Goal: Obtain resource: Obtain resource

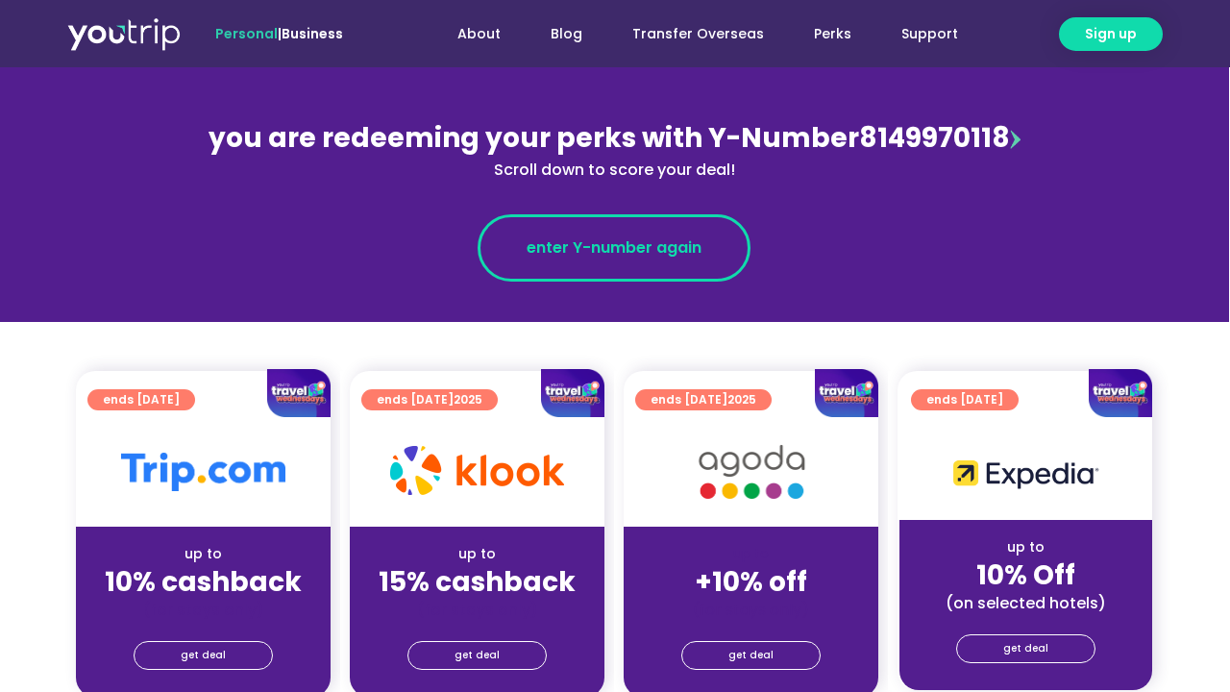
scroll to position [203, 2]
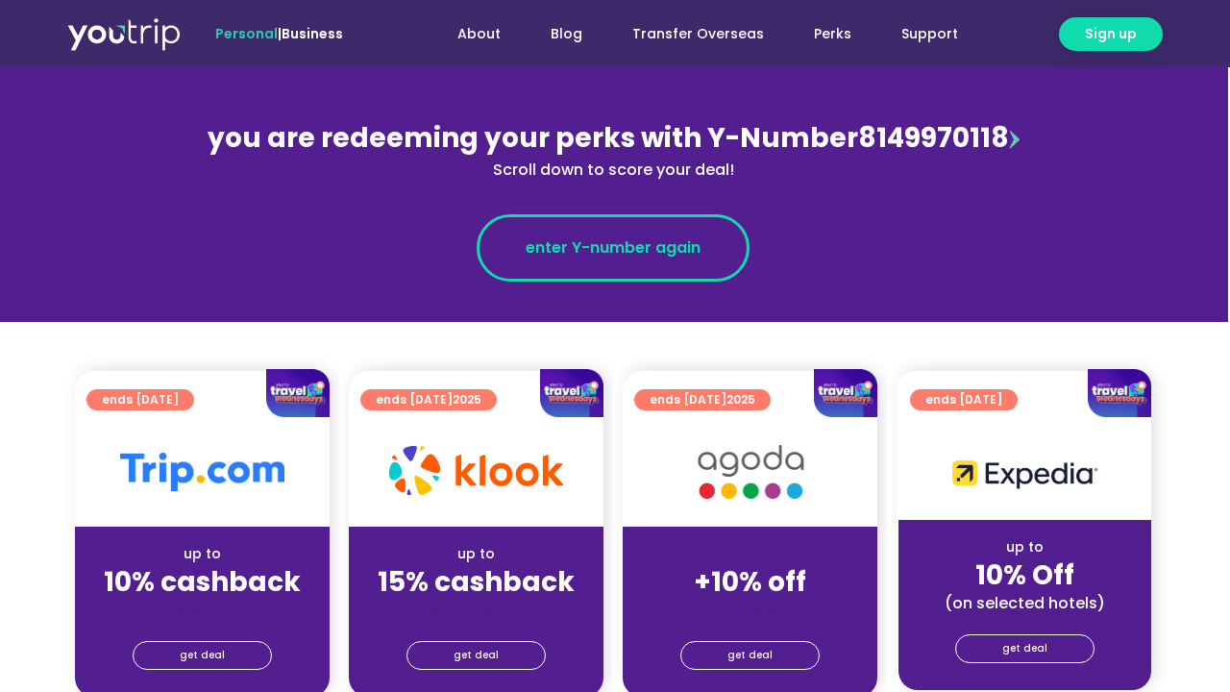
click at [639, 275] on link "enter Y-number again" at bounding box center [613, 247] width 273 height 67
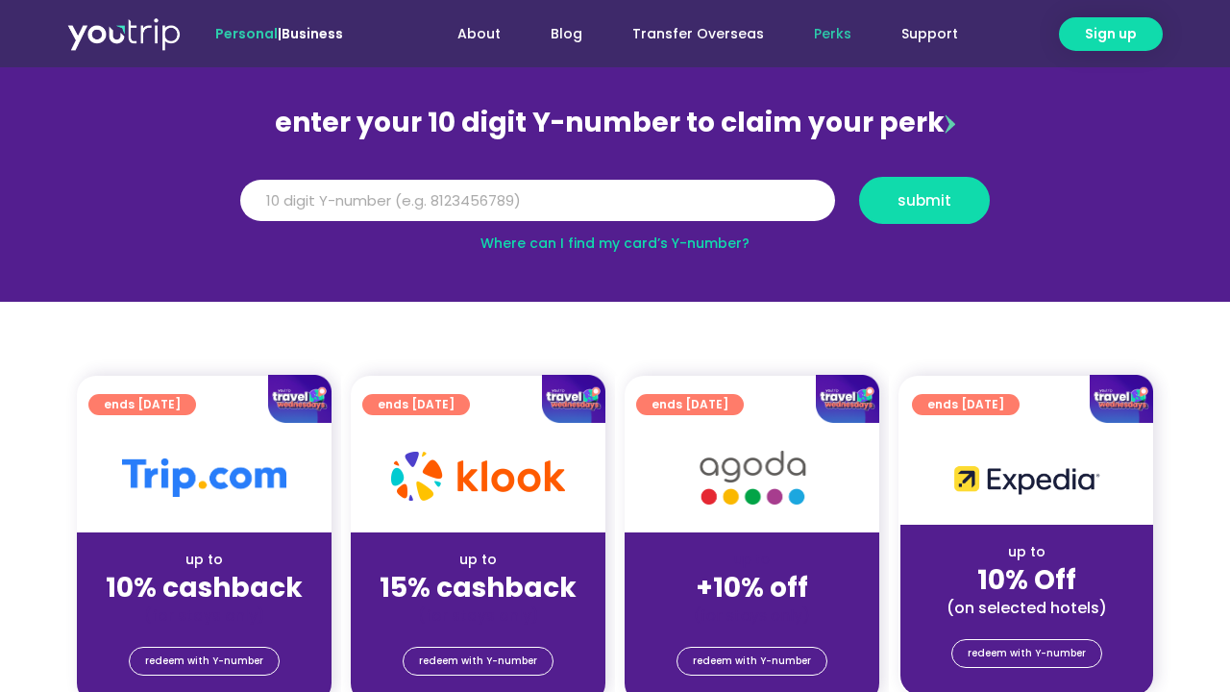
scroll to position [171, 0]
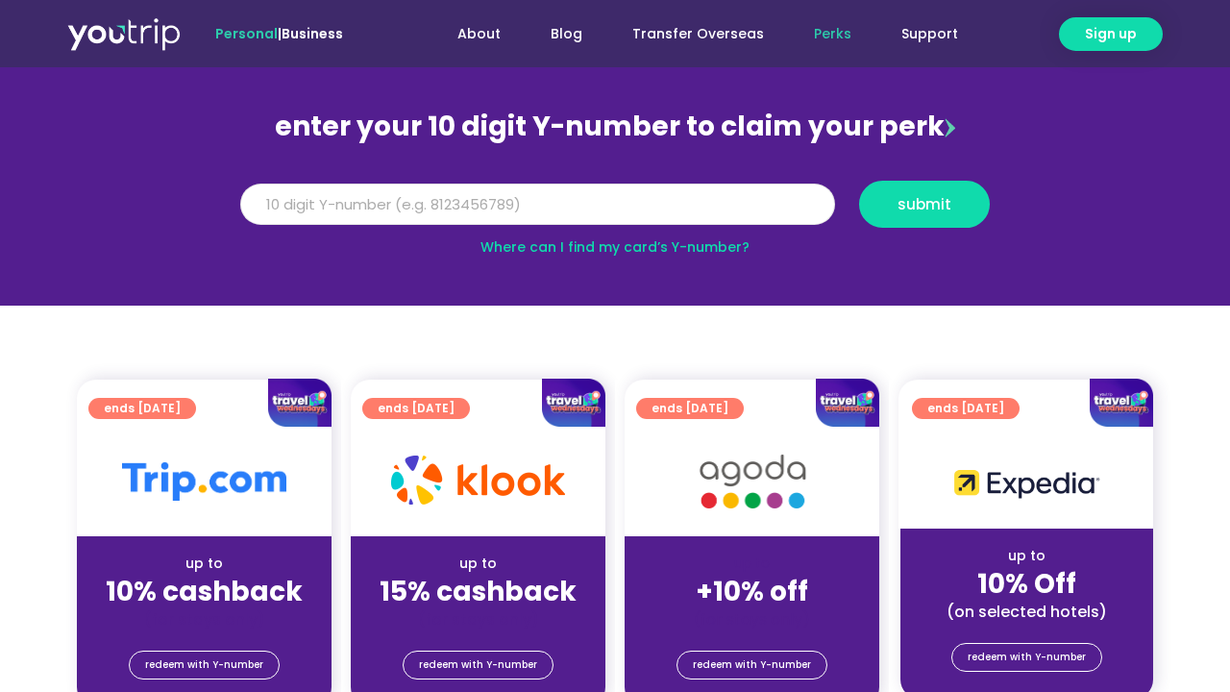
click at [483, 197] on input "Y Number" at bounding box center [537, 205] width 595 height 42
type input "8149970118"
click at [925, 204] on button "submit" at bounding box center [924, 204] width 131 height 47
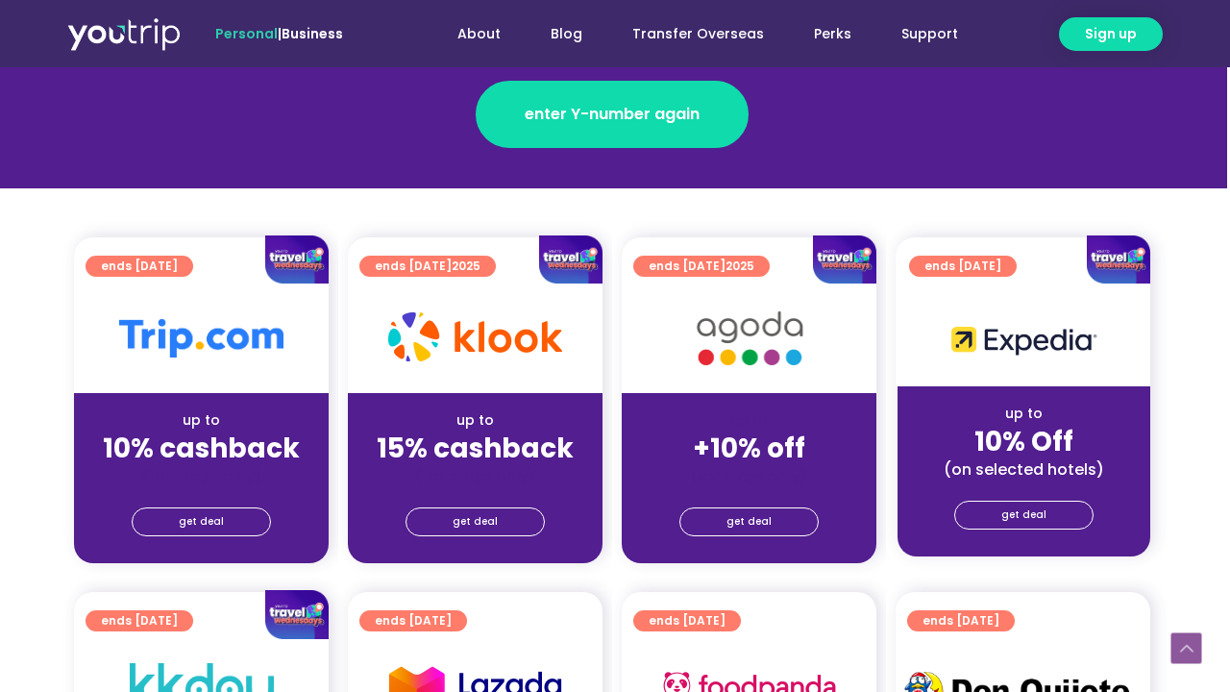
scroll to position [338, 3]
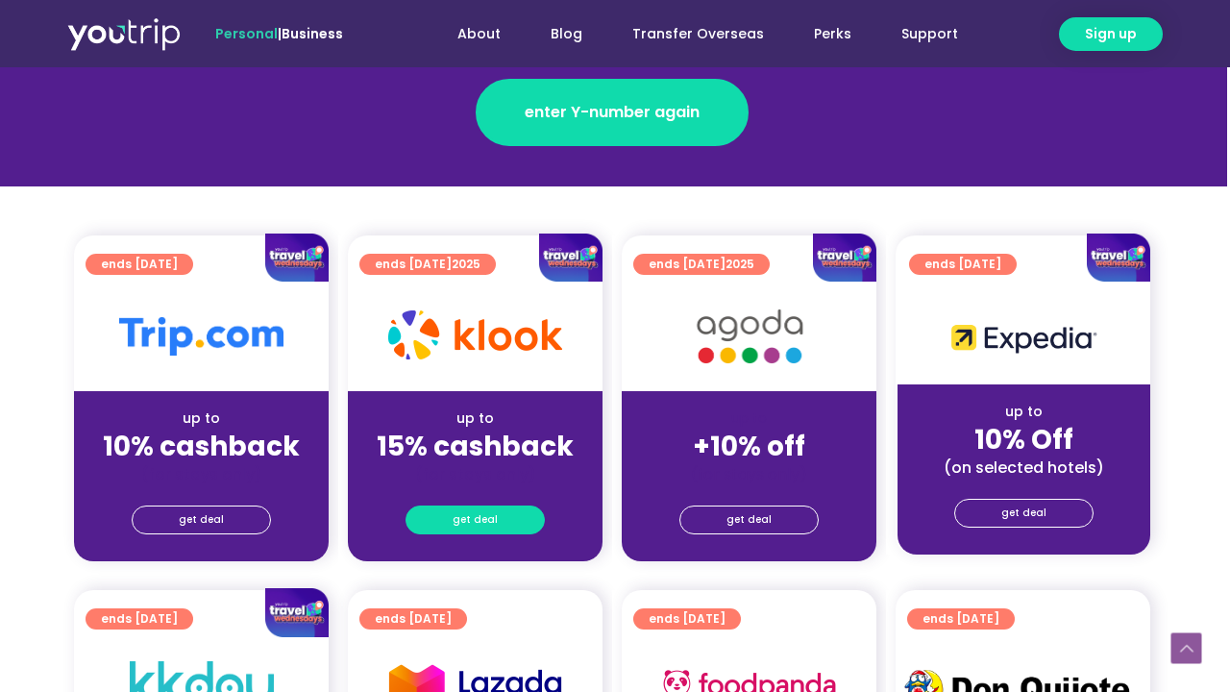
click at [483, 523] on span "get deal" at bounding box center [475, 520] width 45 height 27
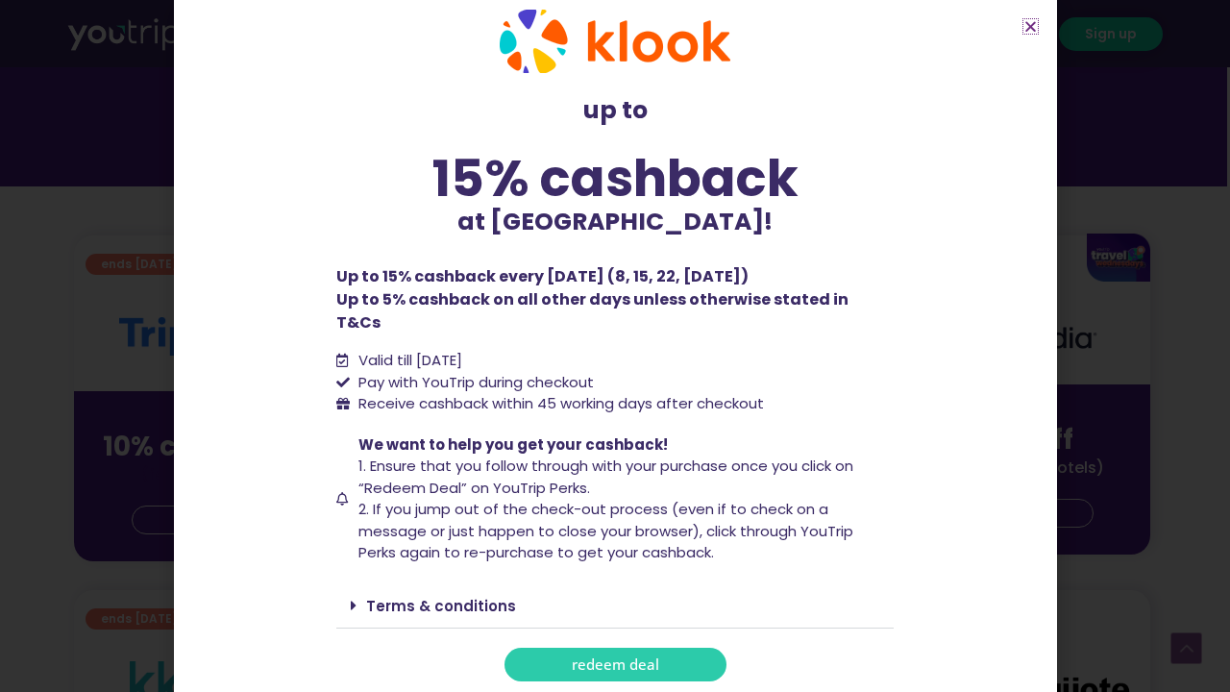
scroll to position [28, 0]
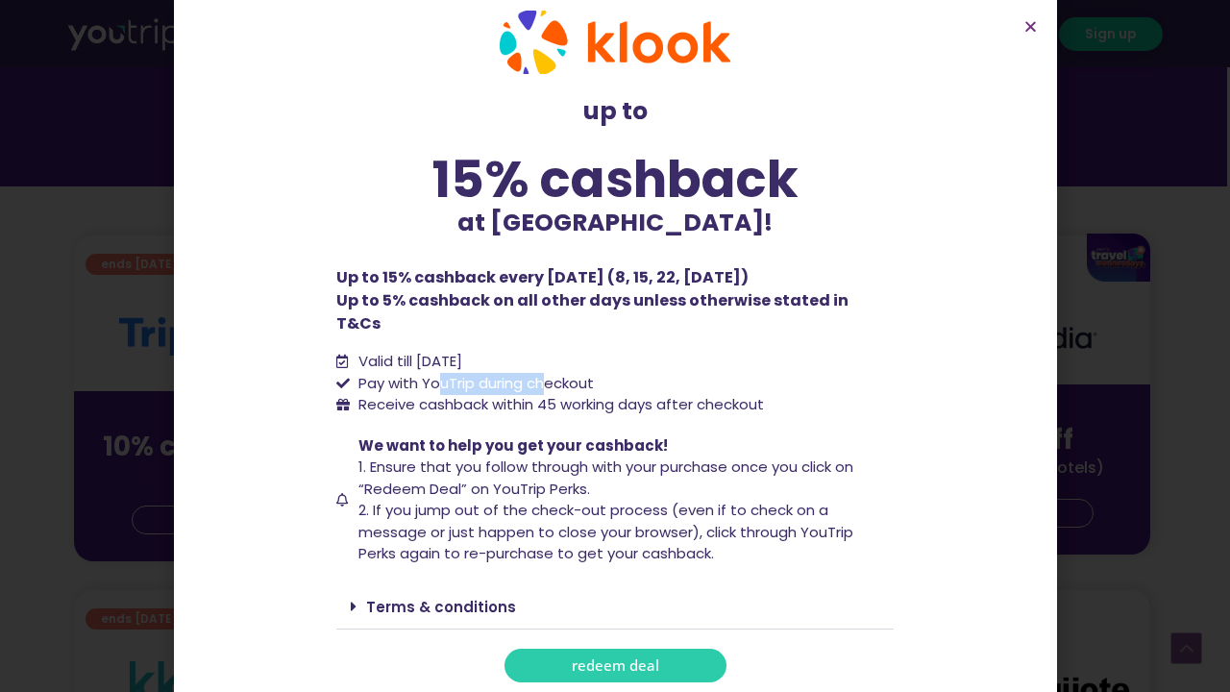
drag, startPoint x: 442, startPoint y: 361, endPoint x: 536, endPoint y: 359, distance: 94.2
click at [544, 373] on span "Pay with YouTrip during checkout" at bounding box center [474, 384] width 240 height 22
click at [618, 373] on li "Pay with YouTrip during checkout" at bounding box center [615, 384] width 558 height 22
drag, startPoint x: 499, startPoint y: 396, endPoint x: 627, endPoint y: 396, distance: 127.8
click at [627, 396] on div "up to 15% cashback at [GEOGRAPHIC_DATA]! up to 15% cashback at [GEOGRAPHIC_DATA…" at bounding box center [615, 346] width 577 height 691
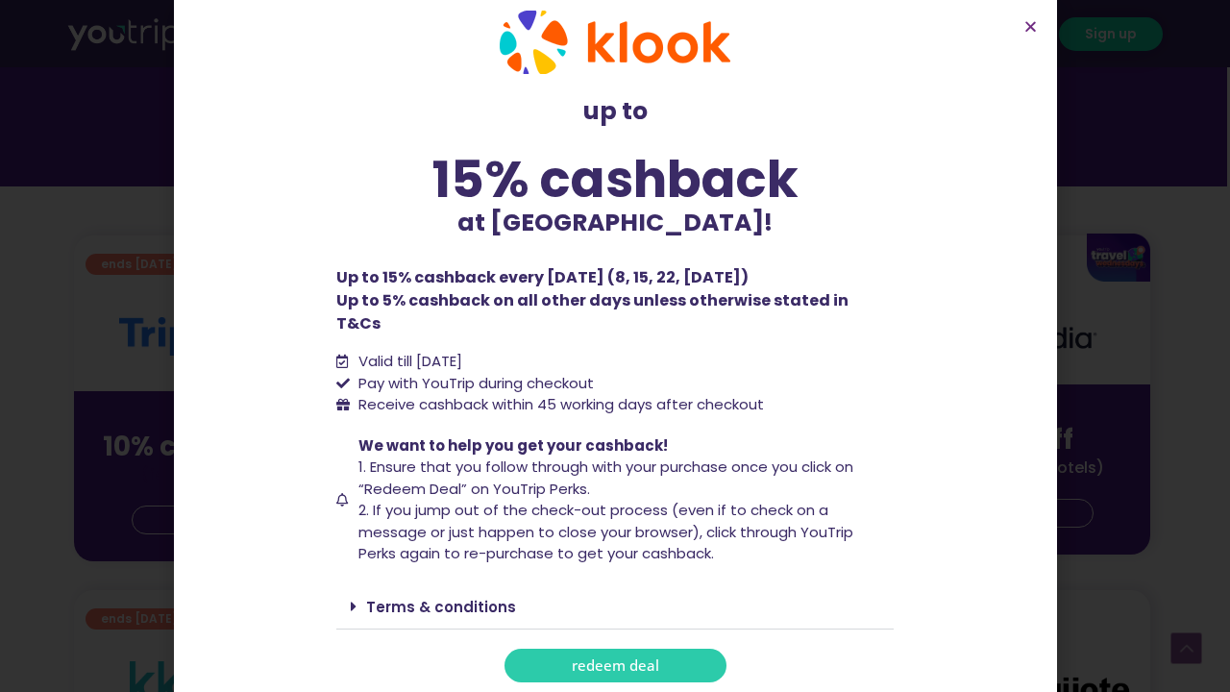
click at [684, 435] on span "We want to help you get your cashback! 1. Ensure that you follow through with y…" at bounding box center [624, 500] width 541 height 130
click at [632, 658] on span "redeem deal" at bounding box center [615, 665] width 87 height 14
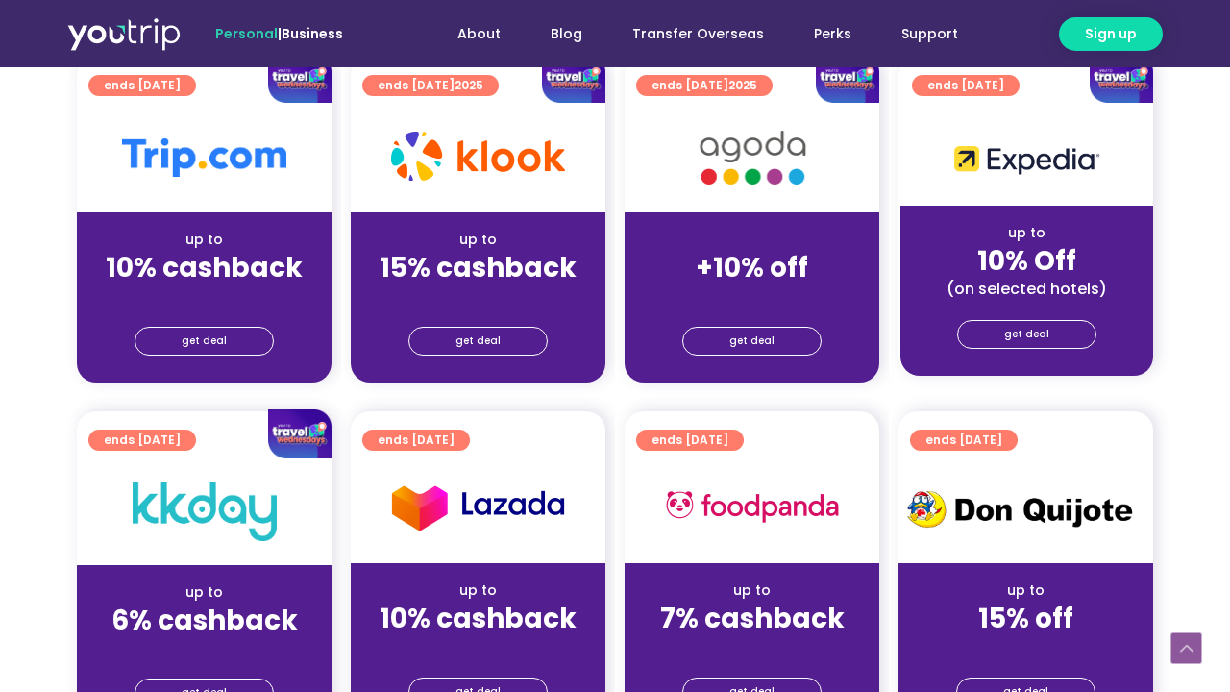
scroll to position [500, 0]
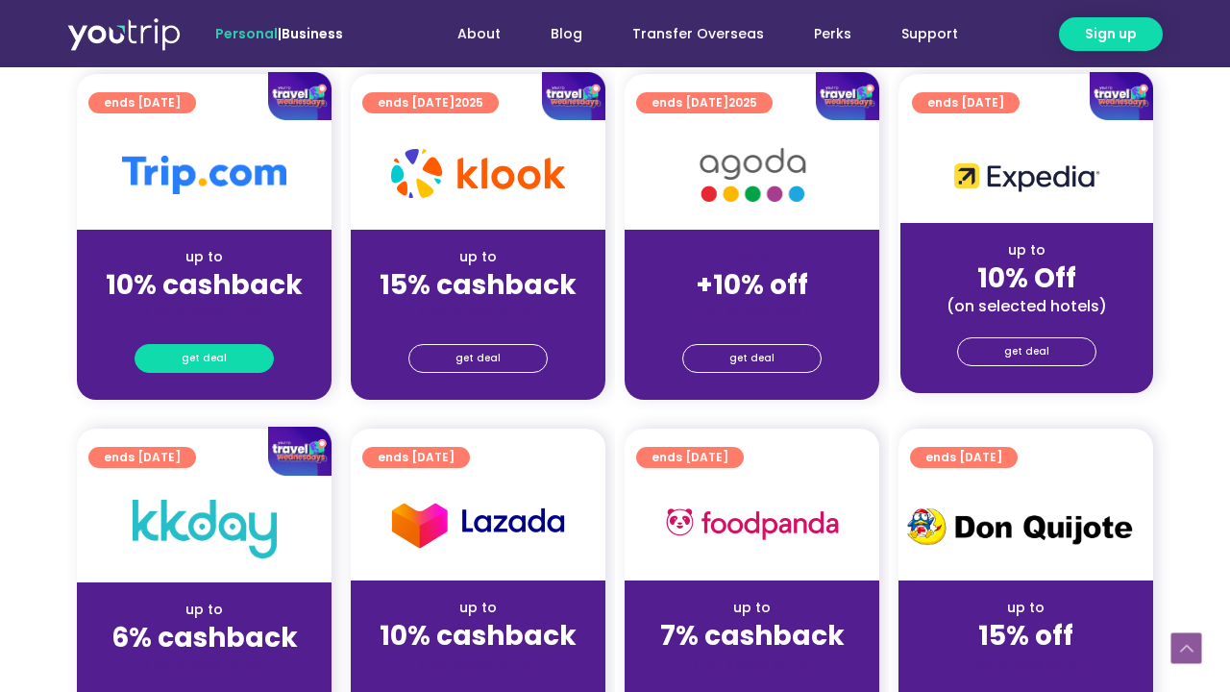
click at [194, 359] on span "get deal" at bounding box center [204, 358] width 45 height 27
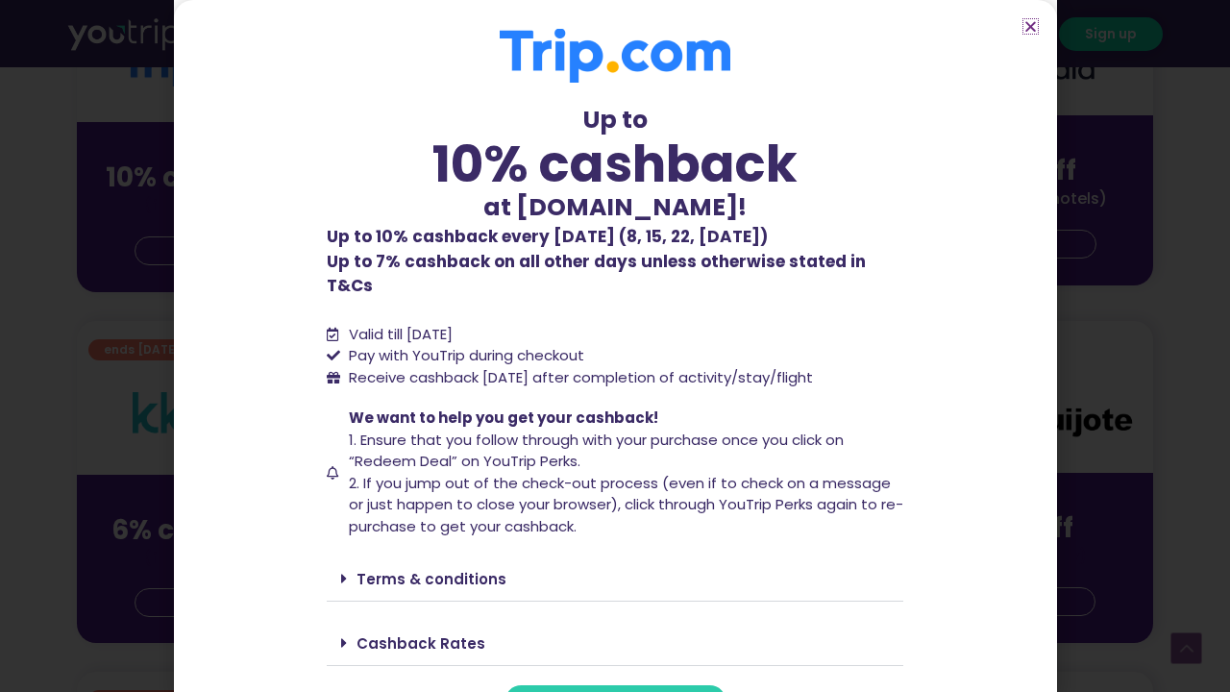
scroll to position [0, 0]
click at [1202, 310] on div "Up to 10% cashback at Trip.com! Up to 10% cashback at Trip.com! Up to 10% cashb…" at bounding box center [615, 346] width 1230 height 692
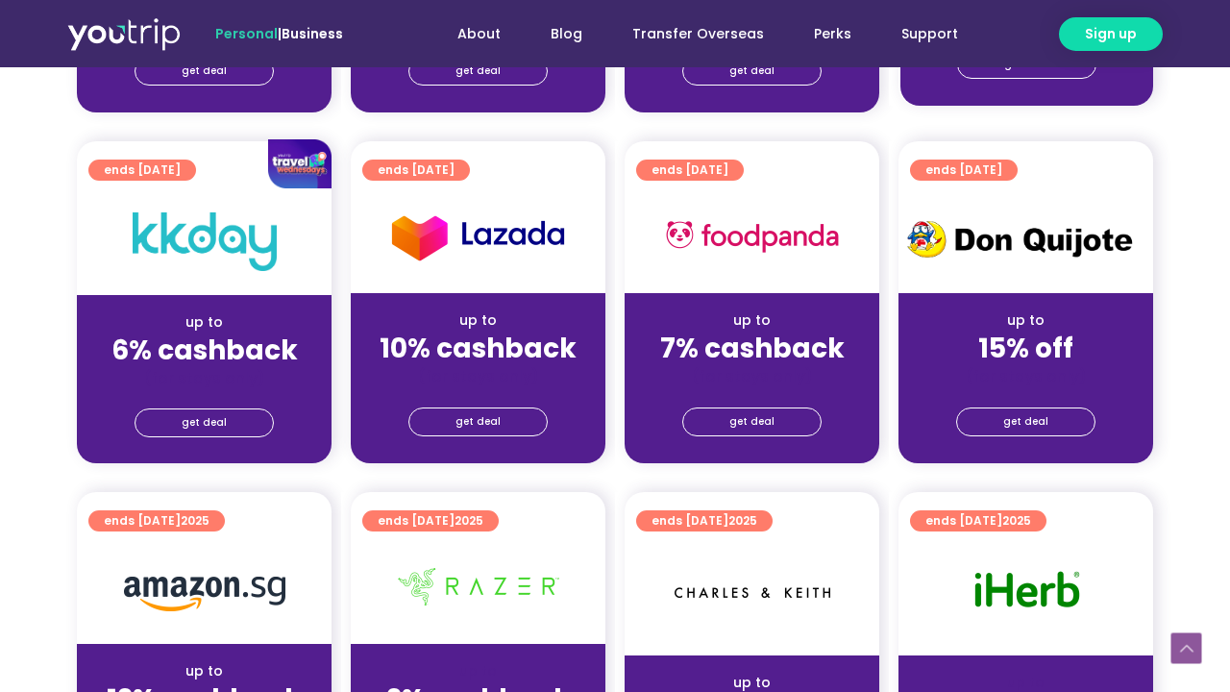
scroll to position [790, 0]
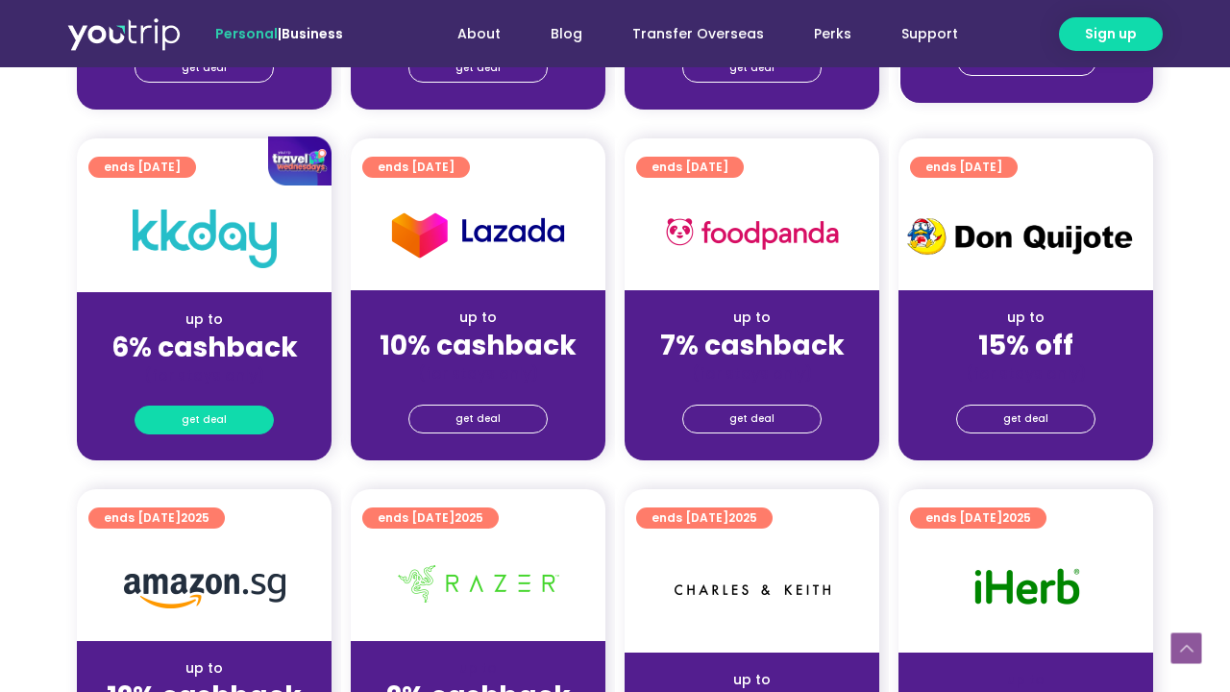
click at [197, 423] on span "get deal" at bounding box center [204, 420] width 45 height 27
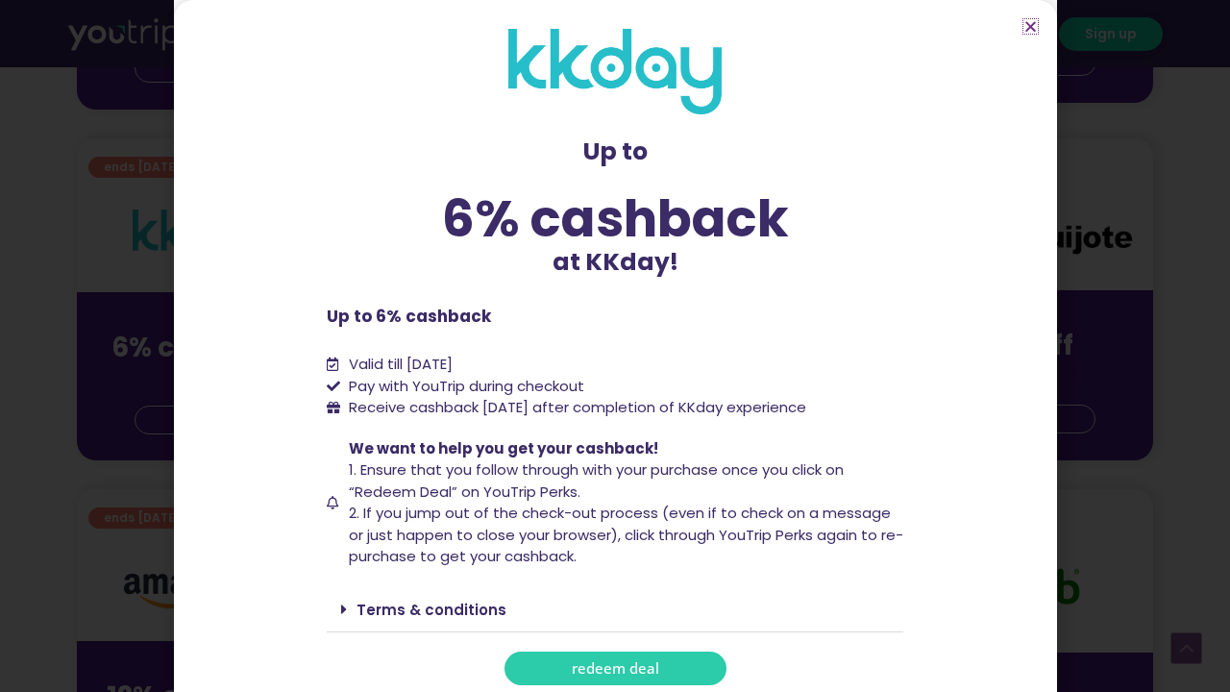
scroll to position [0, 0]
click at [1204, 348] on div "Up to 6% cashback at KKday! Up to 6% cashback at KKday! Up to 6% cashback Valid…" at bounding box center [615, 346] width 1230 height 692
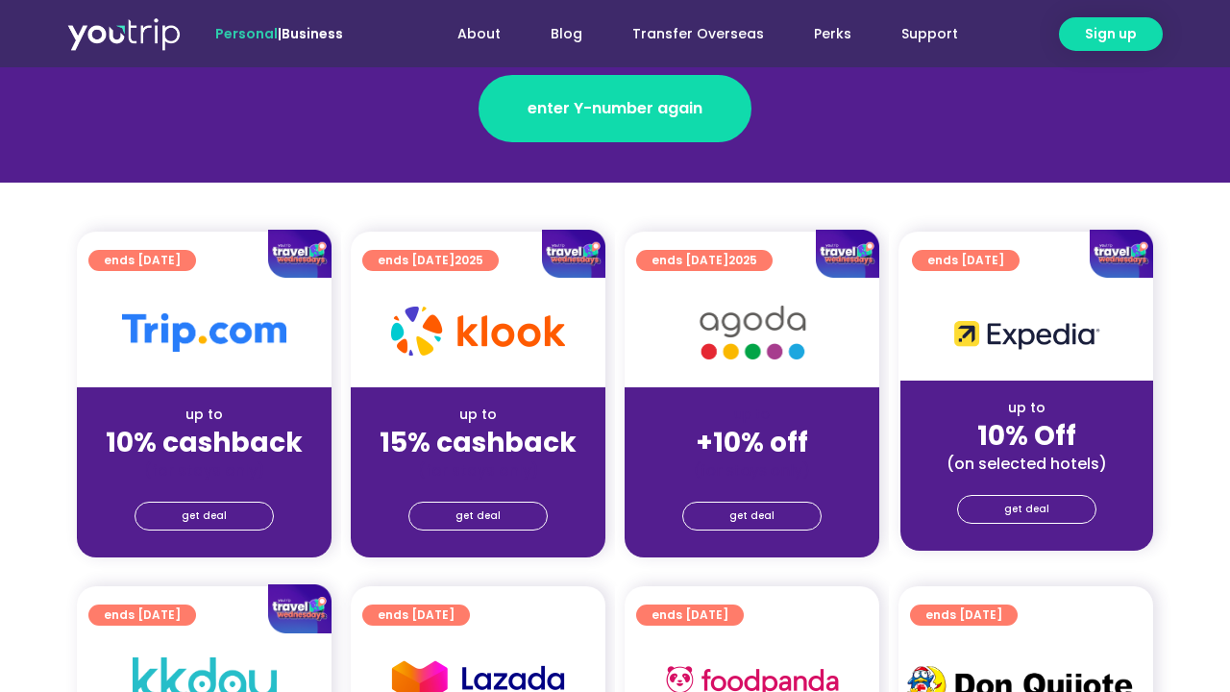
scroll to position [343, 0]
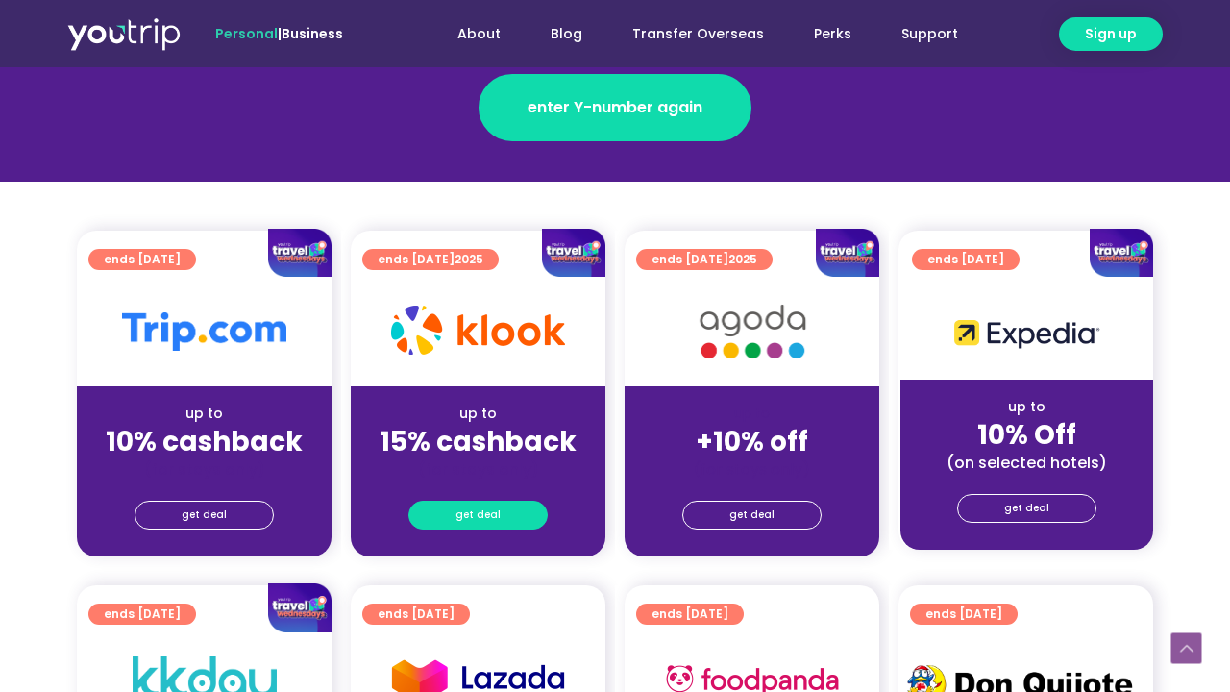
click at [484, 507] on span "get deal" at bounding box center [478, 515] width 45 height 27
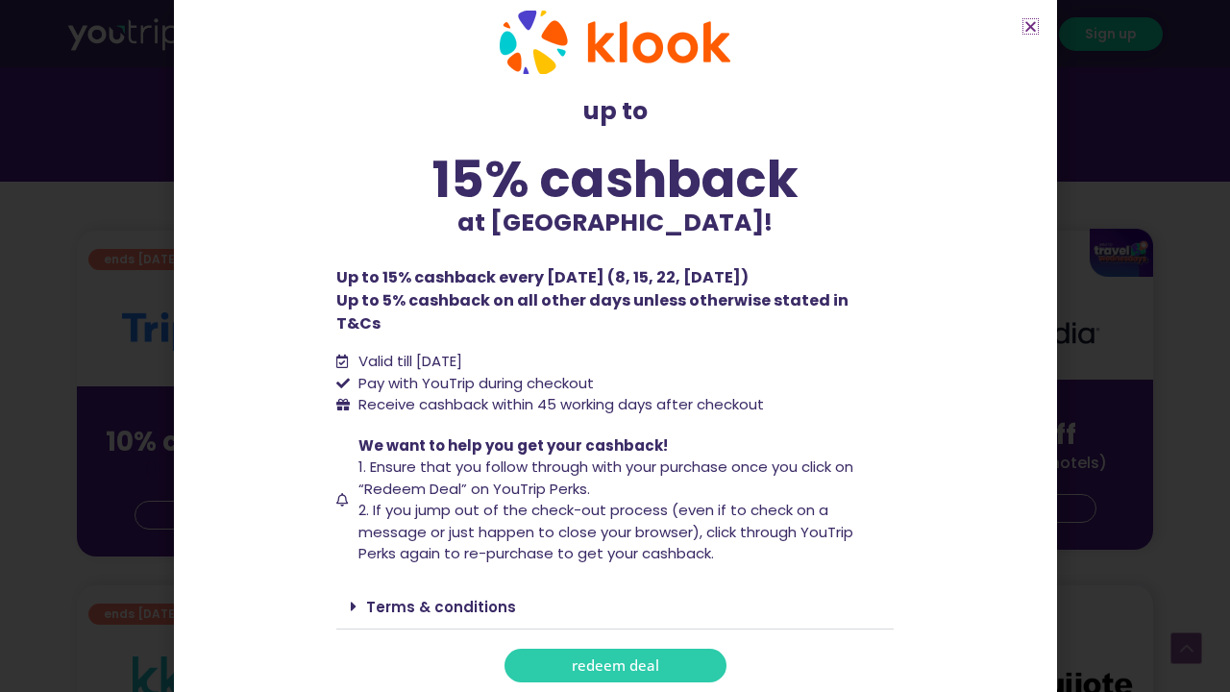
scroll to position [28, 0]
click at [1227, 426] on div "up to 15% cashback at [GEOGRAPHIC_DATA]! up to 15% cashback at [GEOGRAPHIC_DATA…" at bounding box center [615, 346] width 1230 height 692
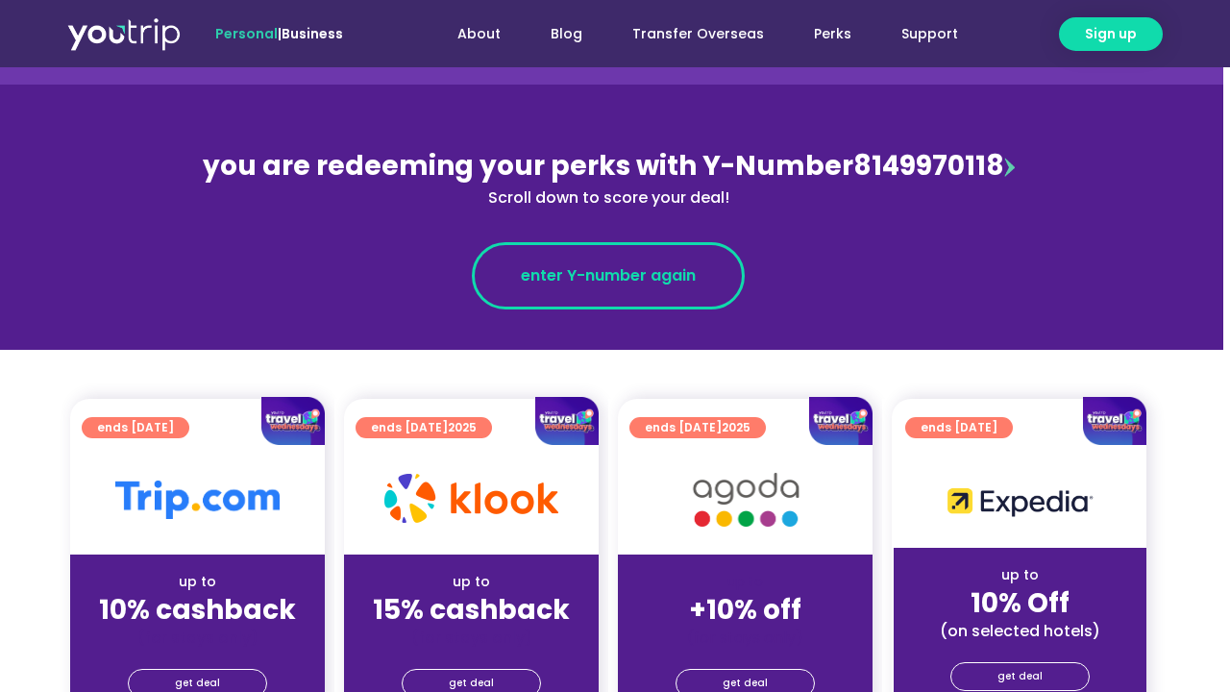
scroll to position [185, 7]
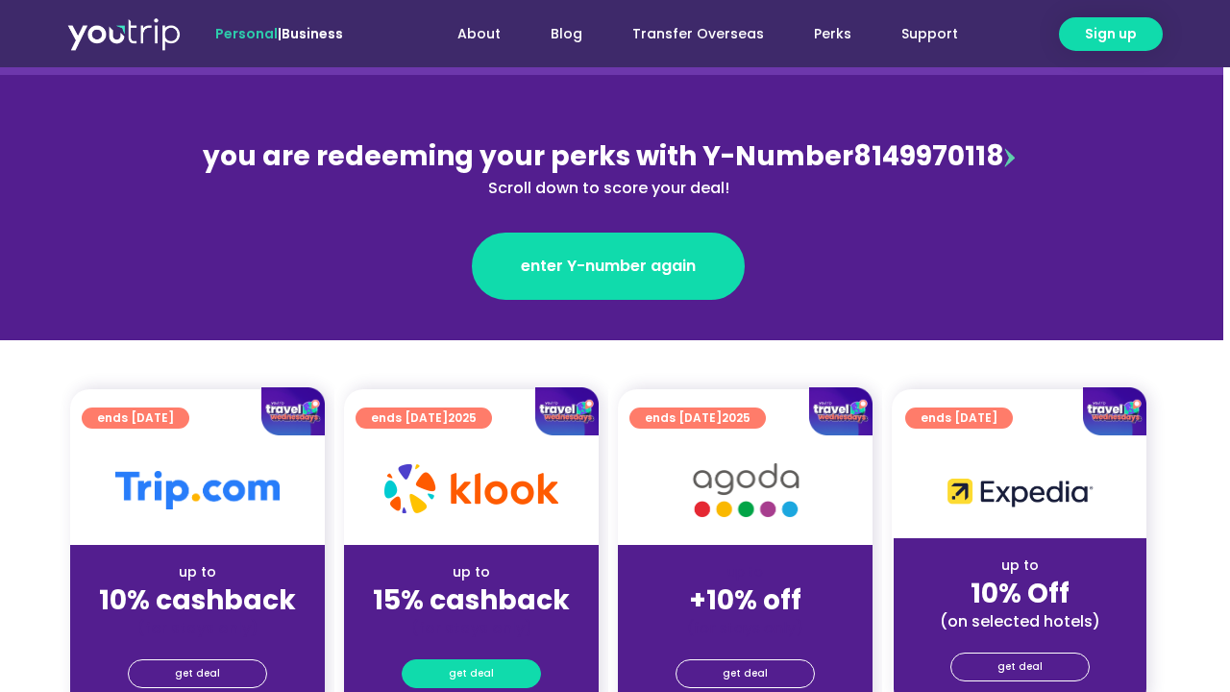
click at [506, 679] on link "get deal" at bounding box center [471, 673] width 139 height 29
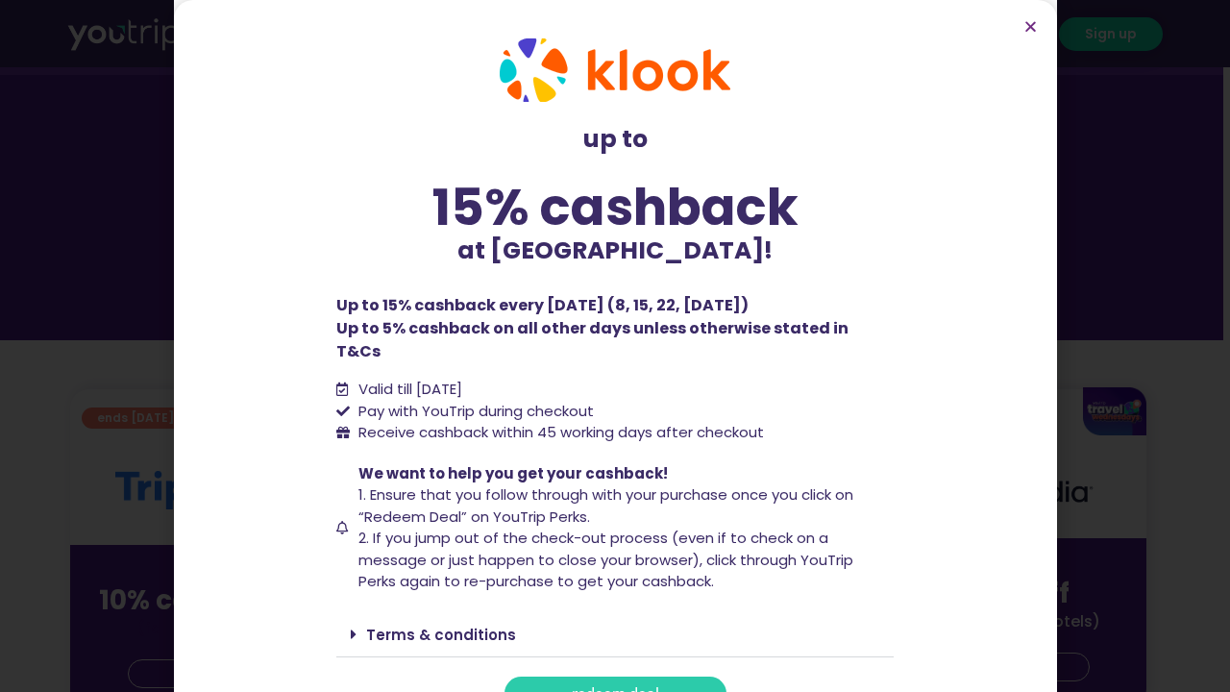
click at [664, 677] on link "redeem deal" at bounding box center [616, 694] width 222 height 34
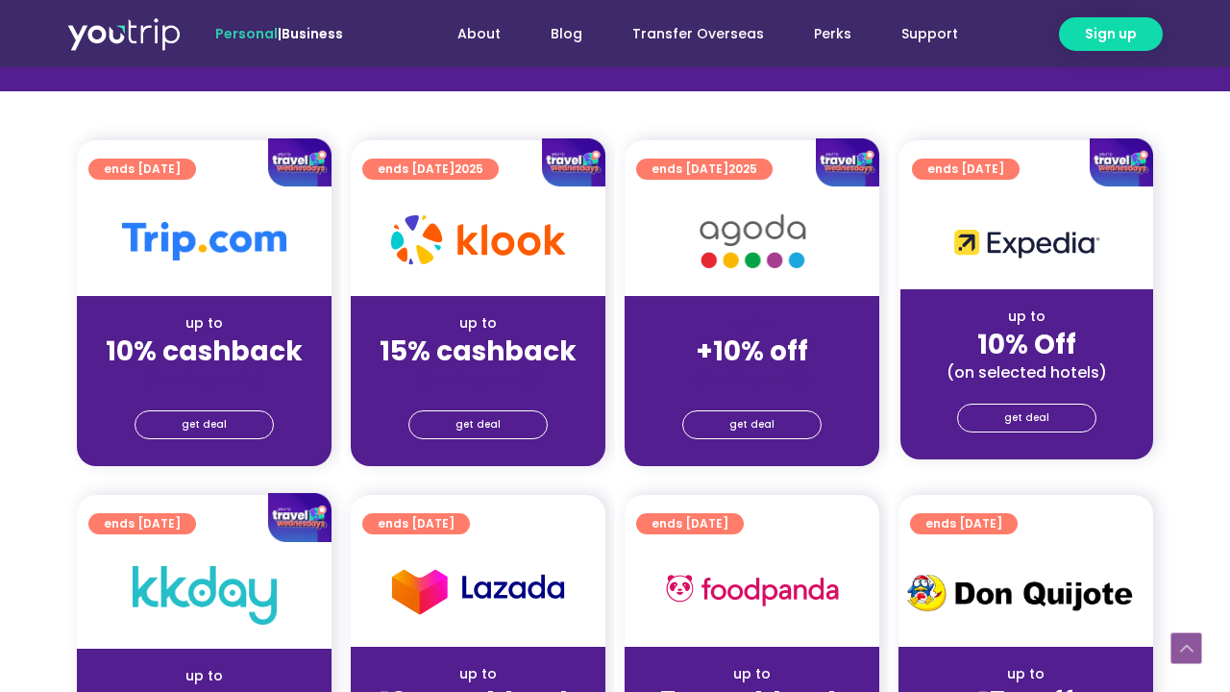
scroll to position [440, 0]
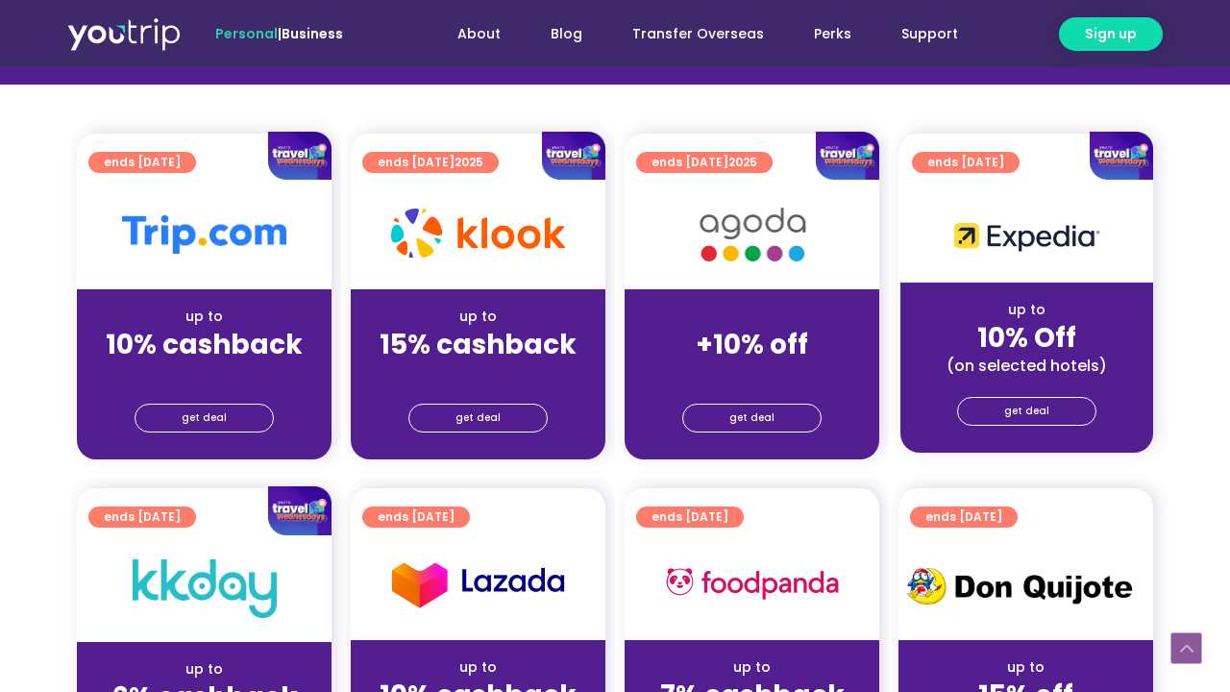
click at [489, 332] on strong "15% cashback" at bounding box center [478, 344] width 197 height 37
click at [505, 414] on link "get deal" at bounding box center [478, 418] width 139 height 29
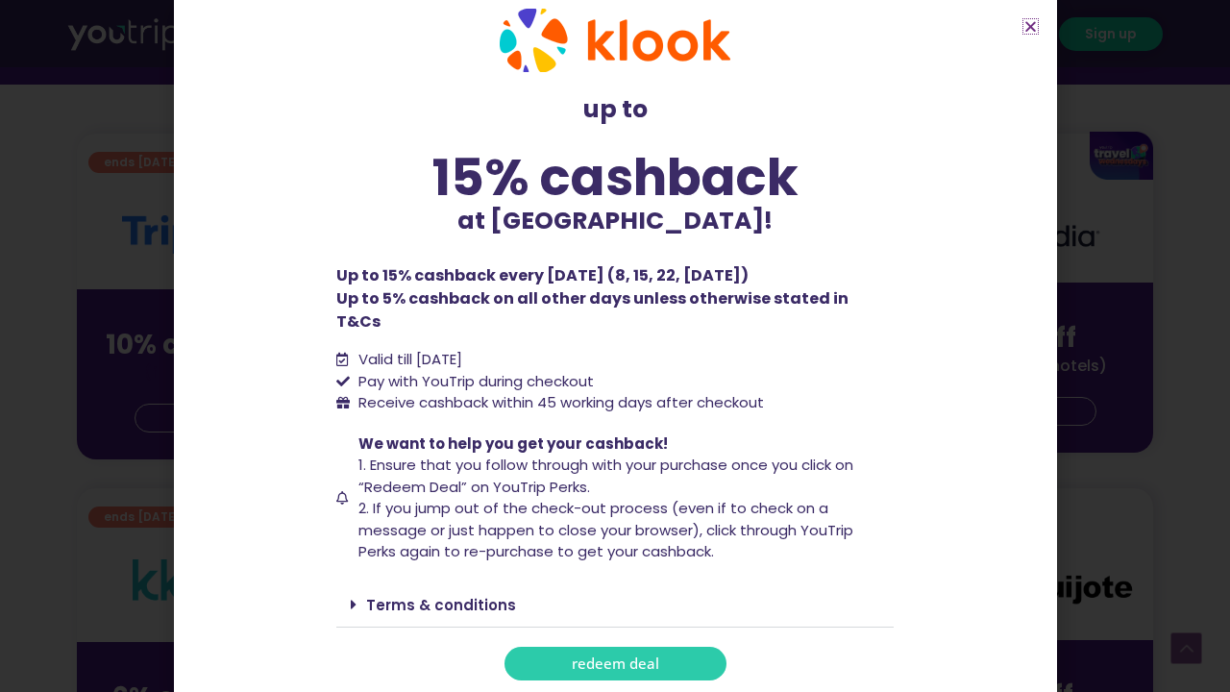
scroll to position [28, 0]
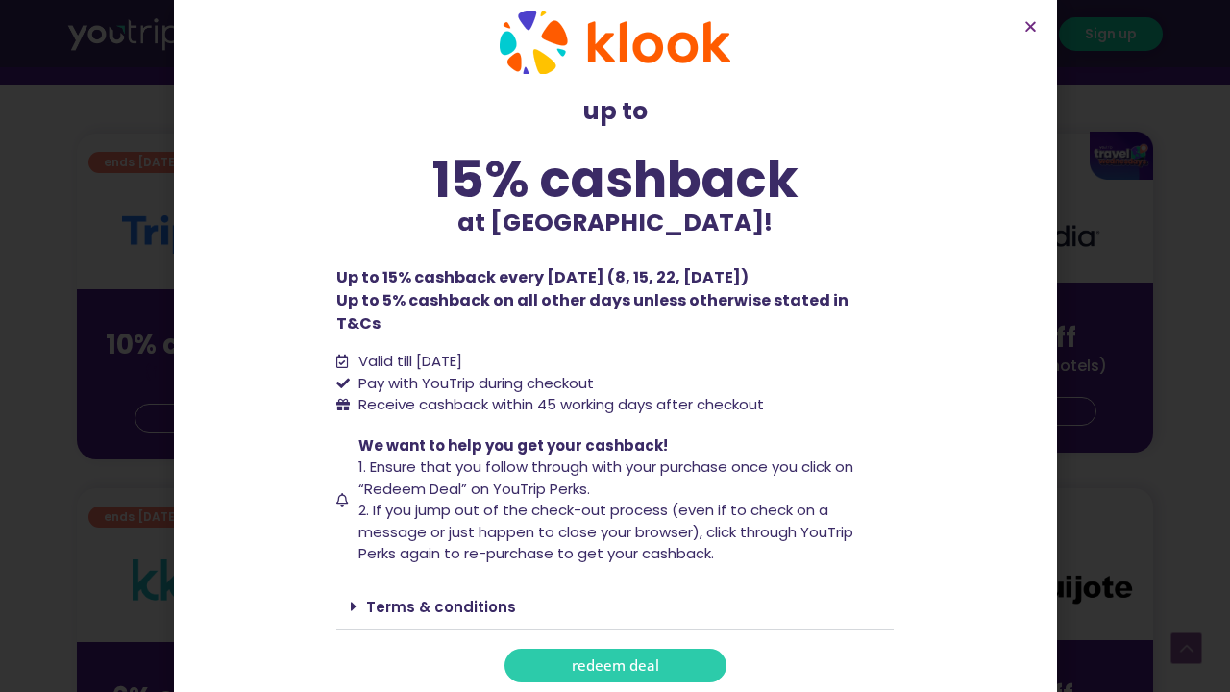
click at [352, 599] on icon at bounding box center [354, 606] width 6 height 15
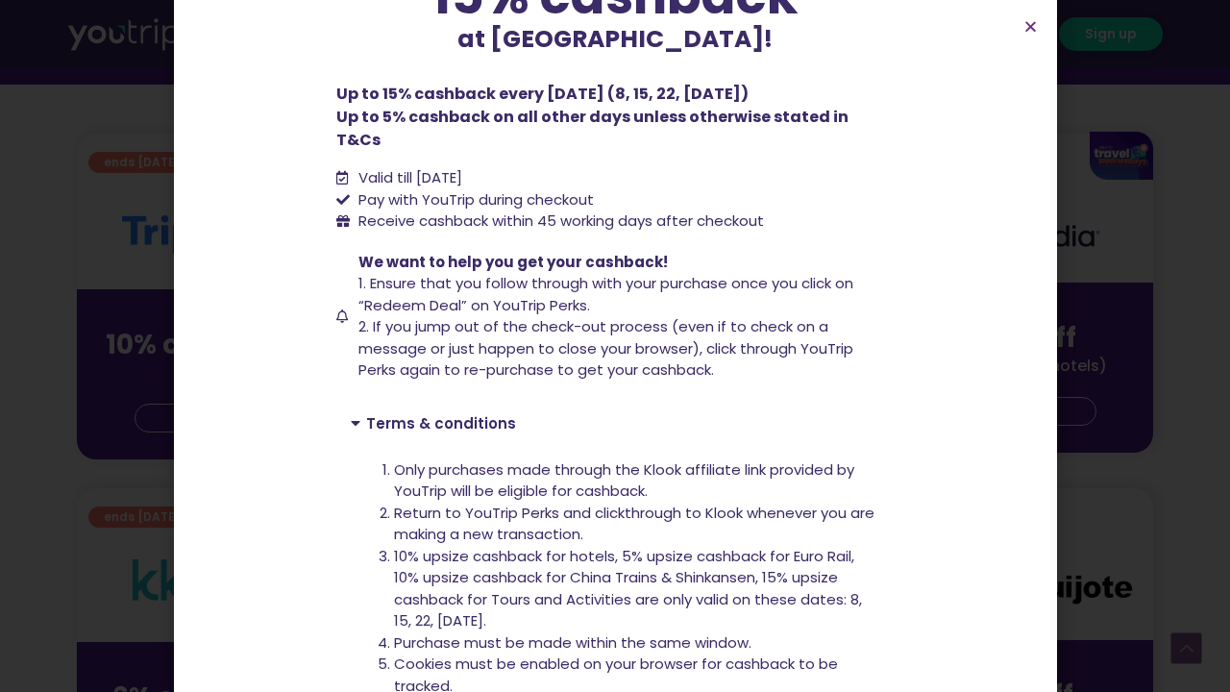
scroll to position [215, 0]
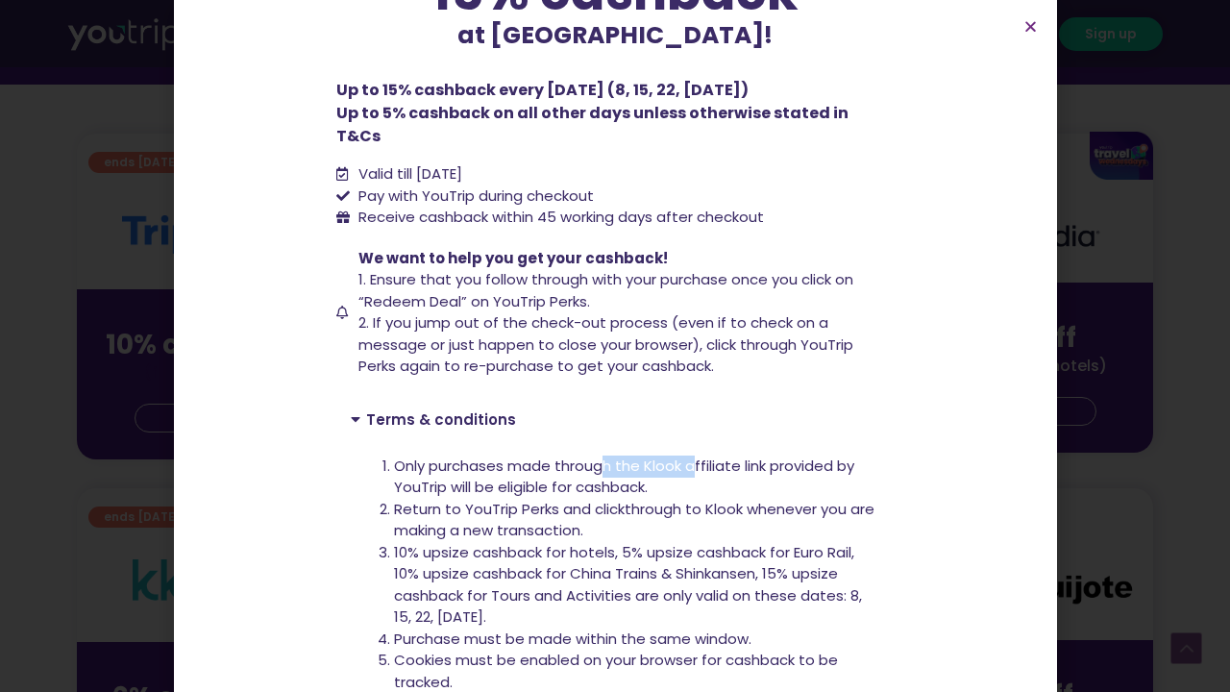
drag, startPoint x: 609, startPoint y: 443, endPoint x: 695, endPoint y: 443, distance: 85.5
click at [695, 456] on li "Only purchases made through the Klook affiliate link provided by YouTrip will b…" at bounding box center [636, 477] width 485 height 43
click at [784, 499] on li "Return to YouTrip Perks and clickthrough to Klook whenever you are making a new…" at bounding box center [636, 520] width 485 height 43
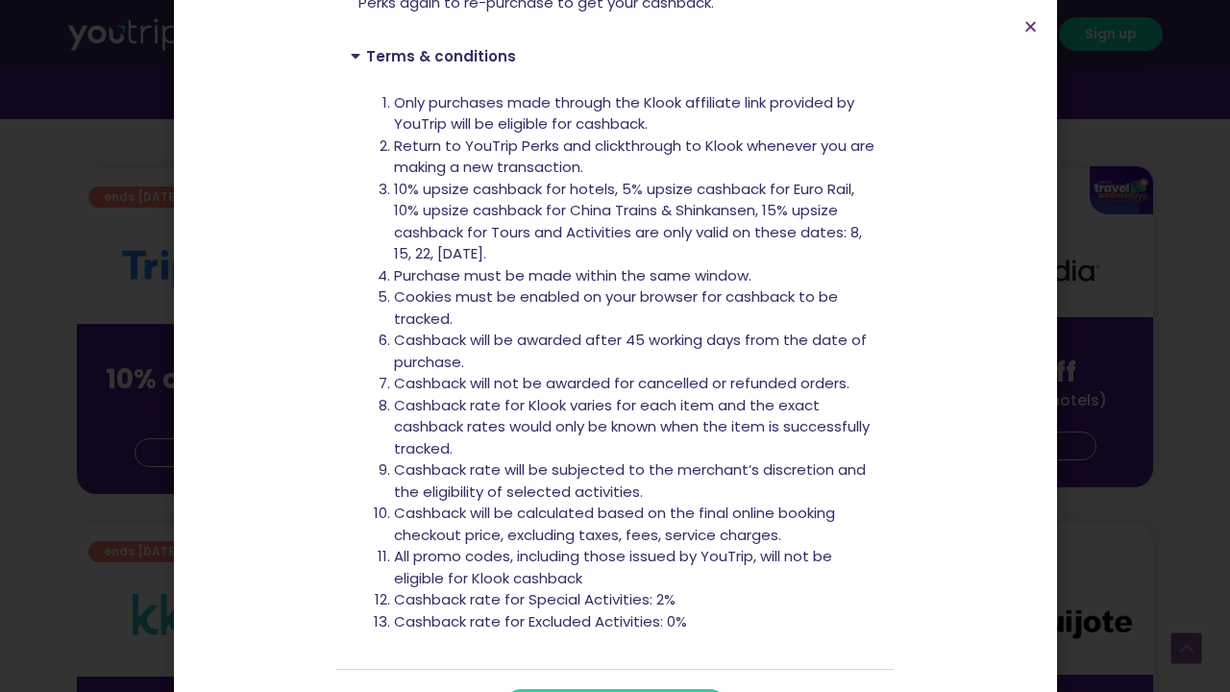
scroll to position [587, 0]
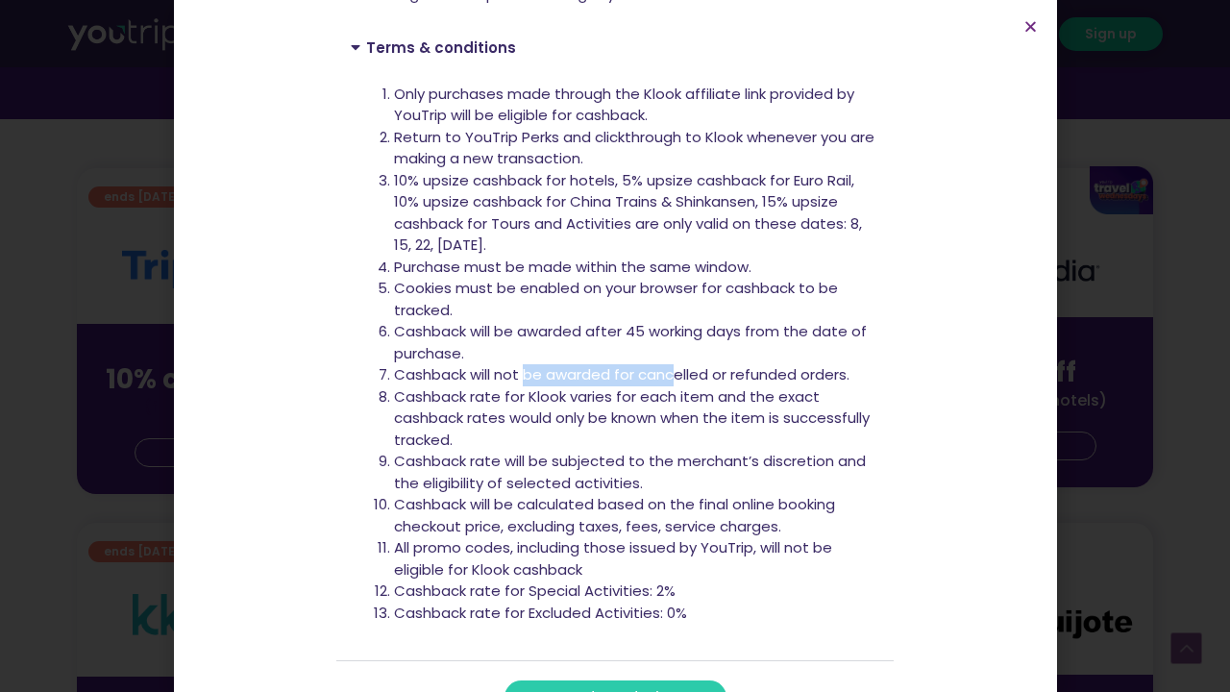
drag, startPoint x: 528, startPoint y: 334, endPoint x: 670, endPoint y: 333, distance: 142.3
click at [677, 364] on li "Cashback will not be awarded for cancelled or refunded orders." at bounding box center [636, 375] width 485 height 22
click at [737, 364] on li "Cashback will not be awarded for cancelled or refunded orders." at bounding box center [636, 375] width 485 height 22
drag, startPoint x: 475, startPoint y: 365, endPoint x: 533, endPoint y: 365, distance: 57.7
click at [533, 386] on li "Cashback rate for Klook varies for each item and the exact cashback rates would…" at bounding box center [636, 418] width 485 height 65
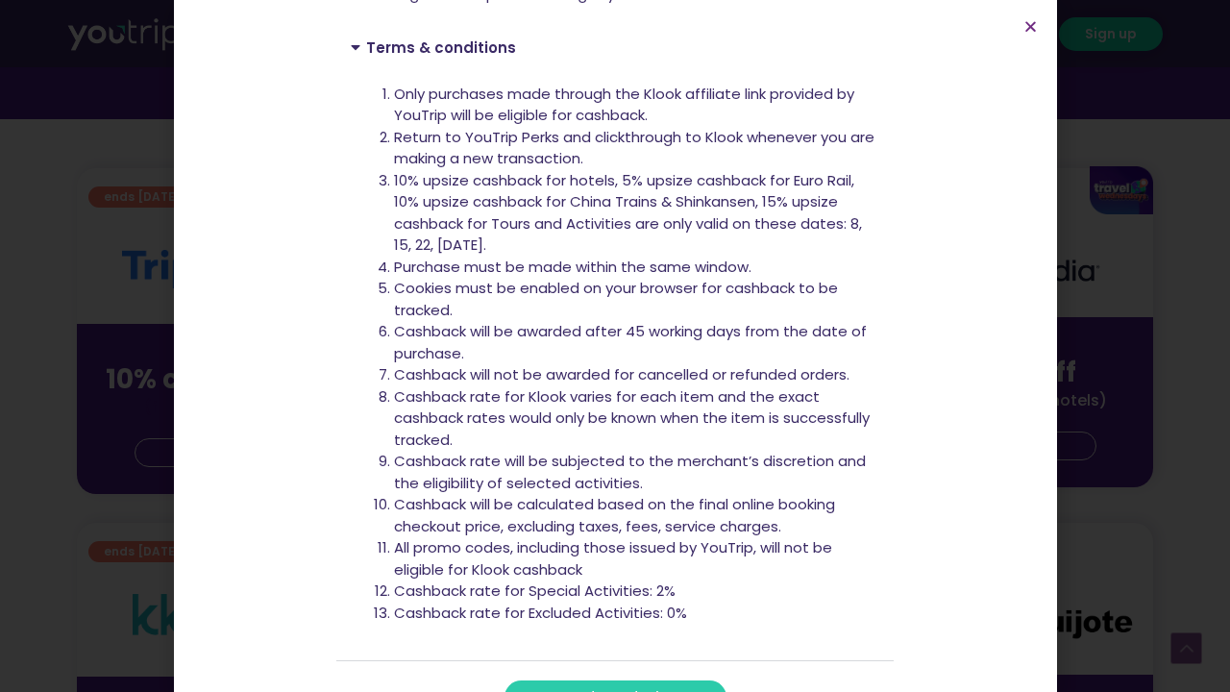
click at [600, 386] on li "Cashback rate for Klook varies for each item and the exact cashback rates would…" at bounding box center [636, 418] width 485 height 65
drag, startPoint x: 595, startPoint y: 358, endPoint x: 731, endPoint y: 352, distance: 135.7
click at [731, 386] on li "Cashback rate for Klook varies for each item and the exact cashback rates would…" at bounding box center [636, 418] width 485 height 65
click at [800, 386] on li "Cashback rate for Klook varies for each item and the exact cashback rates would…" at bounding box center [636, 418] width 485 height 65
drag, startPoint x: 796, startPoint y: 370, endPoint x: 608, endPoint y: 372, distance: 187.4
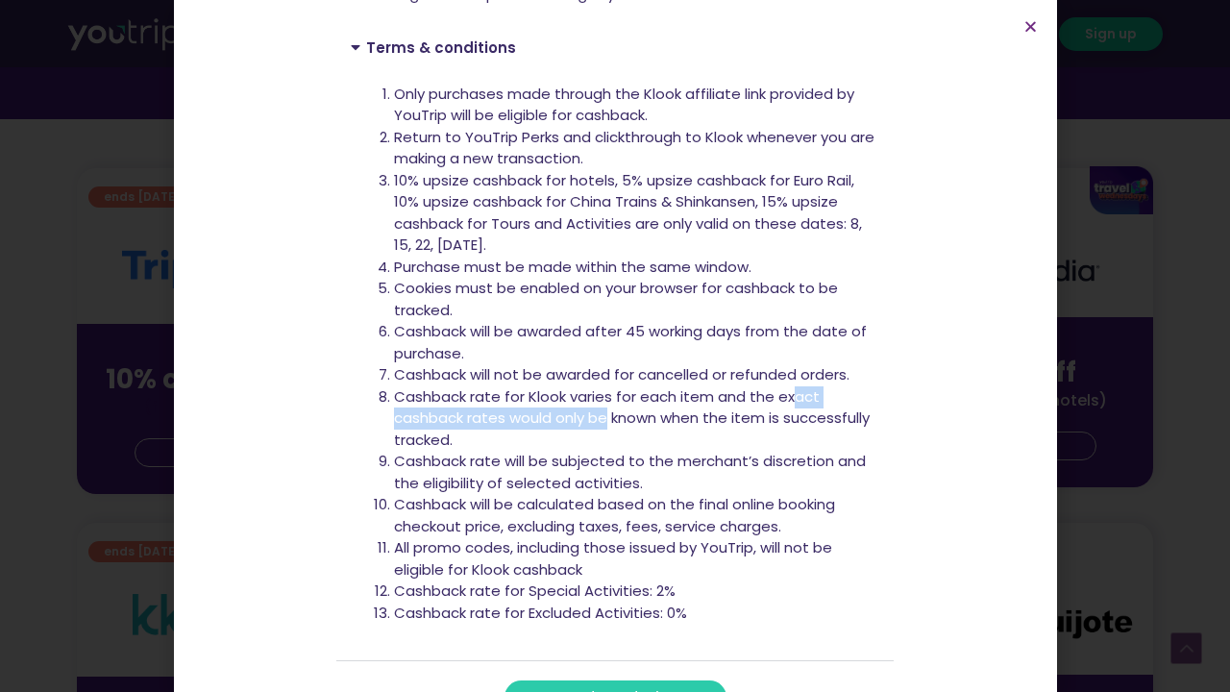
click at [608, 386] on li "Cashback rate for Klook varies for each item and the exact cashback rates would…" at bounding box center [636, 418] width 485 height 65
click at [652, 451] on li "Cashback rate will be subjected to the merchant’s discretion and the eligibilit…" at bounding box center [636, 472] width 485 height 43
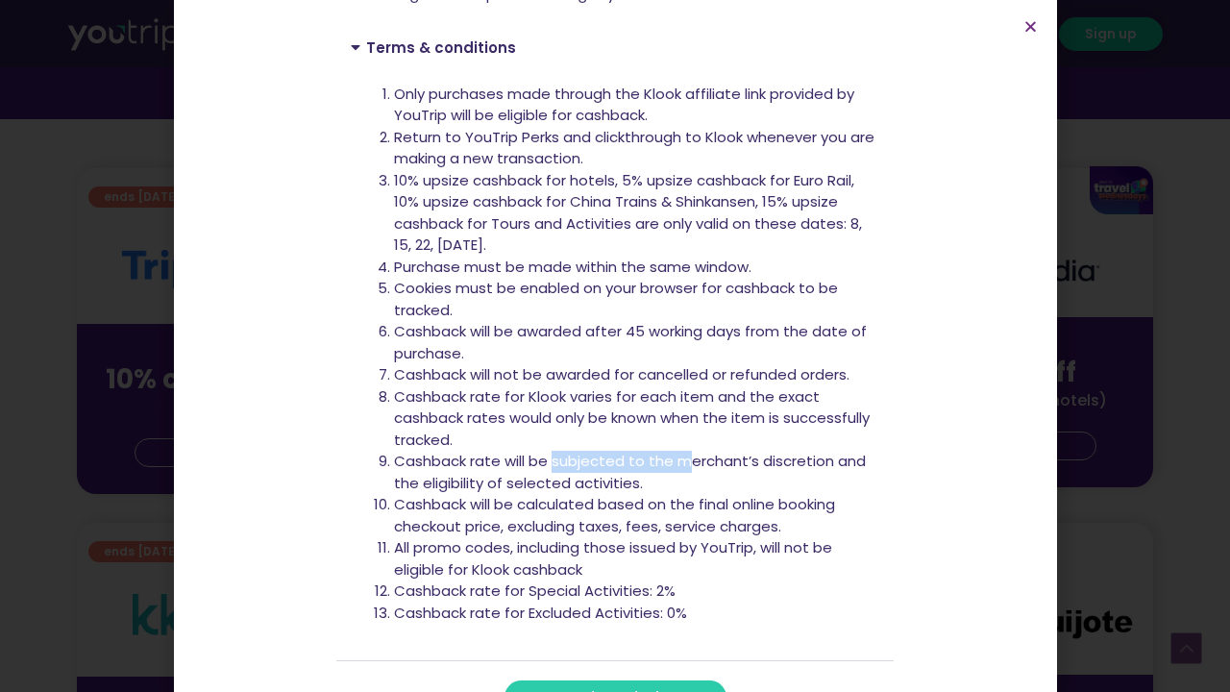
drag, startPoint x: 555, startPoint y: 433, endPoint x: 684, endPoint y: 433, distance: 129.8
click at [684, 451] on li "Cashback rate will be subjected to the merchant’s discretion and the eligibilit…" at bounding box center [636, 472] width 485 height 43
click at [687, 494] on li "Cashback will be calculated based on the final online booking checkout price, e…" at bounding box center [636, 515] width 485 height 43
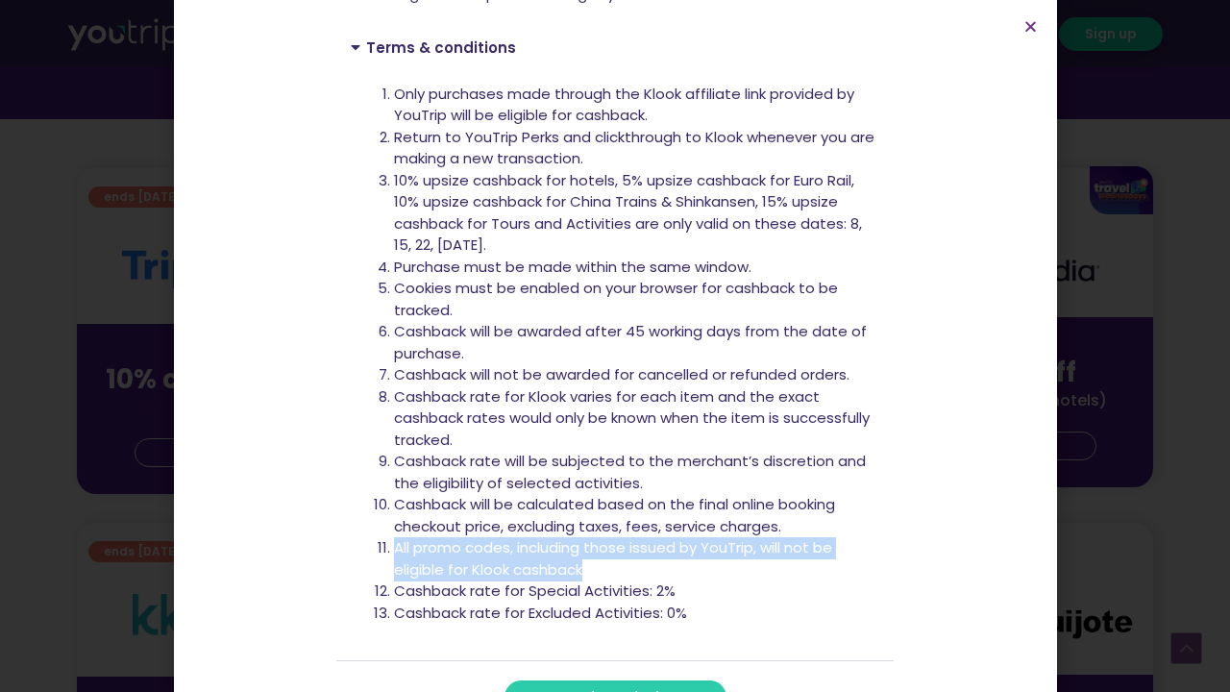
drag, startPoint x: 394, startPoint y: 505, endPoint x: 607, endPoint y: 524, distance: 213.3
click at [607, 537] on li "All promo codes, including those issued by YouTrip, will not be eligible for Kl…" at bounding box center [636, 558] width 485 height 43
click at [662, 681] on link "redeem deal" at bounding box center [616, 698] width 222 height 34
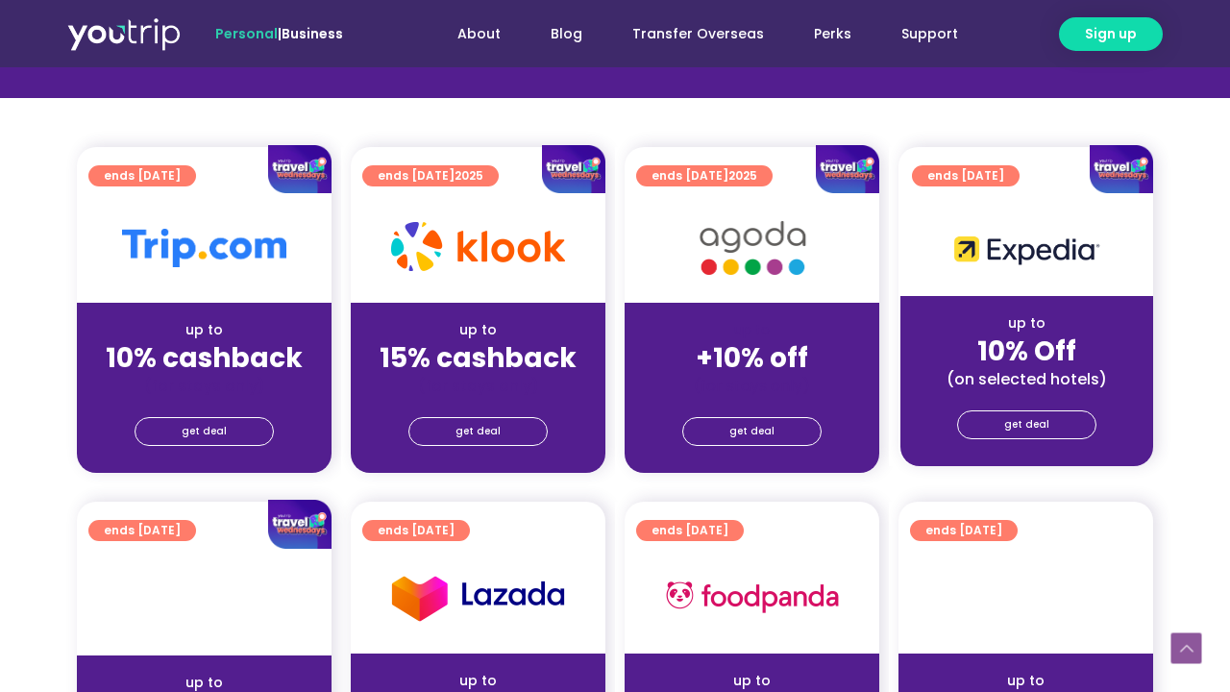
scroll to position [444, 0]
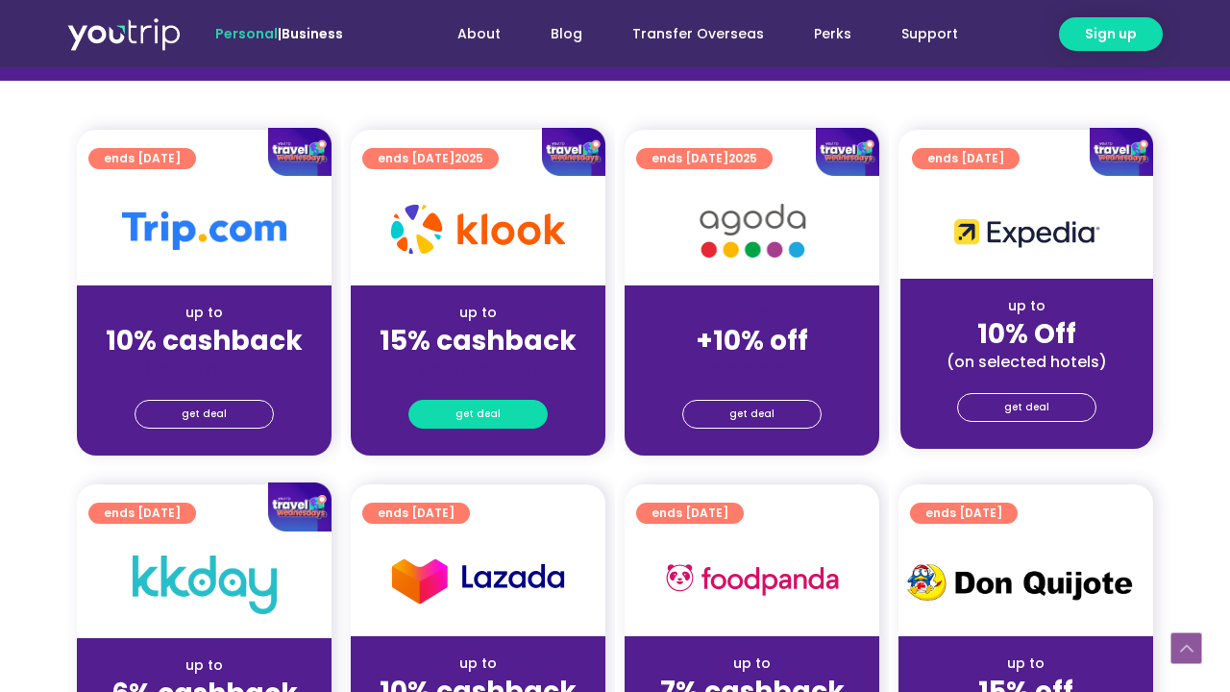
click at [504, 420] on link "get deal" at bounding box center [478, 414] width 139 height 29
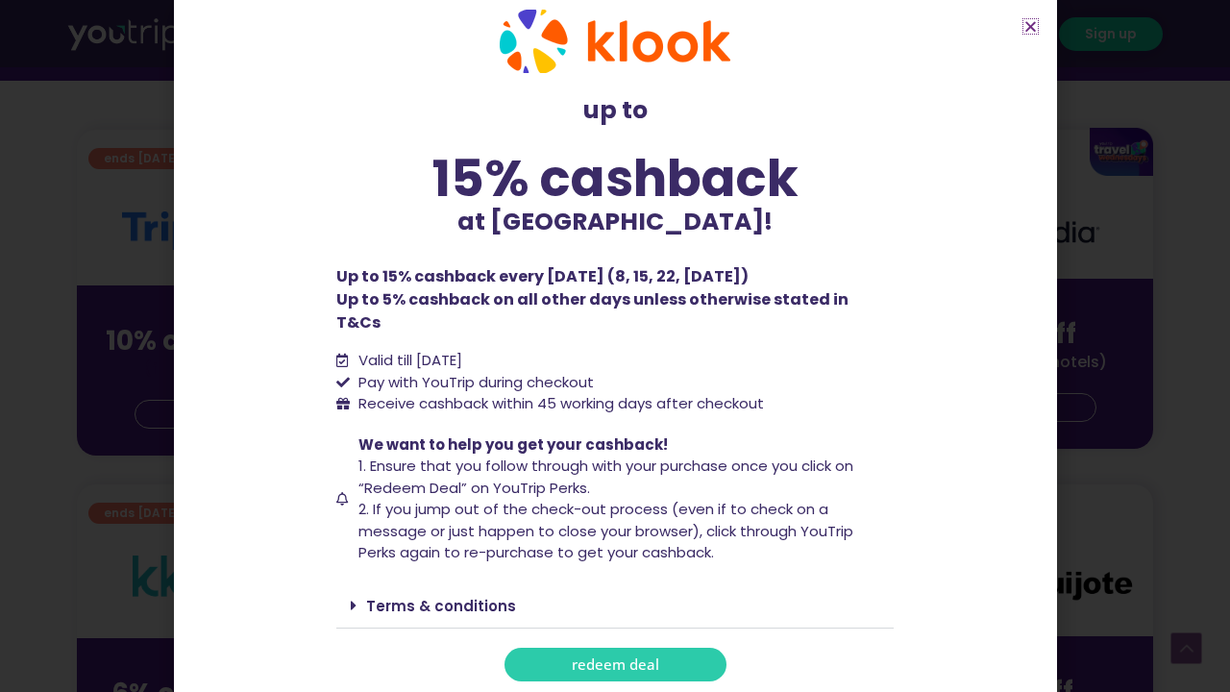
scroll to position [28, 0]
click at [682, 649] on link "redeem deal" at bounding box center [616, 666] width 222 height 34
